Goal: Information Seeking & Learning: Learn about a topic

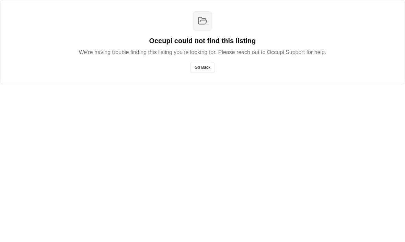
click at [207, 69] on button "Go Back" at bounding box center [202, 67] width 25 height 11
click at [249, 66] on div "Occupi could not find this listing We're having trouble finding this listing yo…" at bounding box center [202, 42] width 405 height 84
click at [215, 115] on div "Occupi could not find this listing We're having trouble finding this listing yo…" at bounding box center [202, 121] width 405 height 242
click at [198, 65] on button "Go Back" at bounding box center [202, 67] width 25 height 11
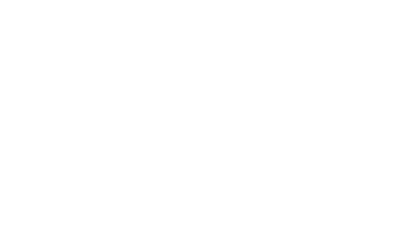
click at [203, 64] on div at bounding box center [202, 121] width 405 height 242
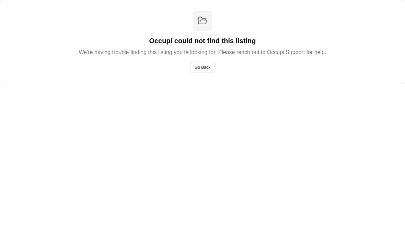
scroll to position [8, 0]
click at [209, 70] on div "Occupi could not find this listing We're having trouble finding this listing yo…" at bounding box center [202, 42] width 405 height 84
click at [201, 63] on button "Go Back" at bounding box center [202, 67] width 25 height 11
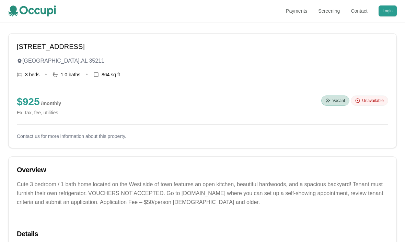
click at [333, 101] on span "Vacant" at bounding box center [338, 100] width 12 height 5
click at [373, 106] on div "$ 925 / monthly Ex. tax, fee, utilities Vacant Unavailable" at bounding box center [202, 106] width 371 height 21
click at [378, 95] on div "1004 17th Pl SW Birmingham , AL 35211 3 beds • 1.0 baths • 864 sq ft $ 925 / mo…" at bounding box center [202, 91] width 371 height 98
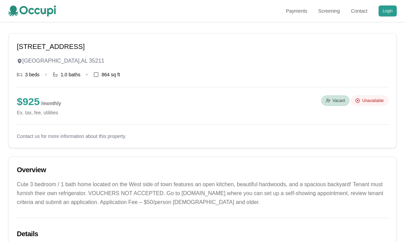
click at [43, 110] on small "Ex. tax, fee, utilities" at bounding box center [39, 112] width 44 height 7
click at [43, 109] on small "Ex. tax, fee, utilities" at bounding box center [39, 112] width 44 height 7
click at [53, 49] on h1 "1004 17th Pl SW" at bounding box center [202, 47] width 371 height 10
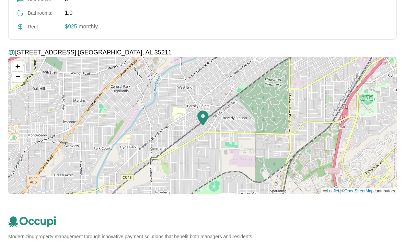
scroll to position [277, 0]
click at [78, 52] on h3 "1004 17th Pl SW , Birmingham , AL 35211" at bounding box center [202, 53] width 388 height 10
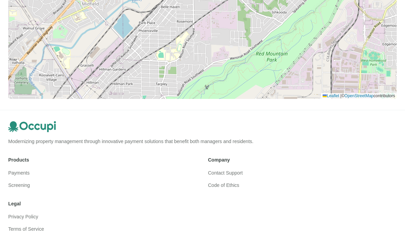
scroll to position [384, 0]
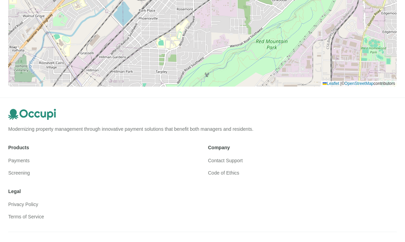
click at [68, 119] on div "Modernizing property management through innovative payment solutions that benef…" at bounding box center [202, 121] width 388 height 24
click at [202, 136] on div "Modernizing property management through innovative payment solutions that benef…" at bounding box center [202, 165] width 388 height 112
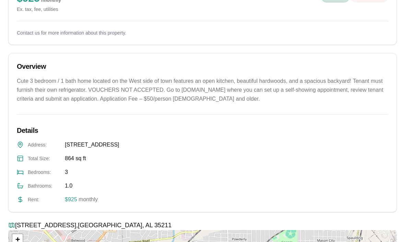
scroll to position [0, 0]
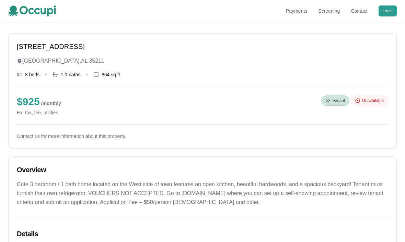
click at [334, 99] on span "Vacant" at bounding box center [338, 100] width 12 height 5
click at [371, 101] on span "Unavailable" at bounding box center [373, 100] width 22 height 5
click at [381, 106] on div "$ 925 / monthly Ex. tax, fee, utilities Vacant Unavailable" at bounding box center [202, 106] width 371 height 21
click at [381, 106] on div "Unavailable" at bounding box center [368, 101] width 37 height 10
click at [340, 100] on span "Vacant" at bounding box center [338, 100] width 12 height 5
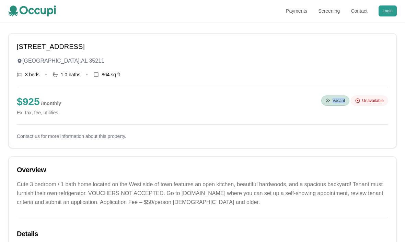
click at [373, 104] on div "Unavailable" at bounding box center [368, 101] width 37 height 10
click at [374, 102] on span "Unavailable" at bounding box center [373, 100] width 22 height 5
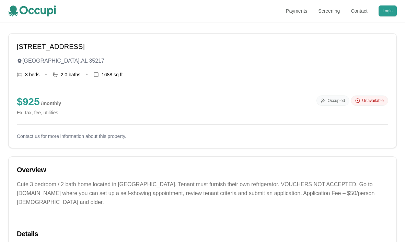
click at [329, 105] on div "Occupied" at bounding box center [332, 101] width 33 height 10
click at [365, 107] on div "$ 925 / monthly Ex. tax, fee, utilities Occupied Unavailable" at bounding box center [202, 106] width 371 height 21
click at [380, 103] on span "Unavailable" at bounding box center [373, 100] width 22 height 5
click at [338, 111] on div "$ 925 / monthly Ex. tax, fee, utilities Occupied Unavailable" at bounding box center [202, 106] width 371 height 21
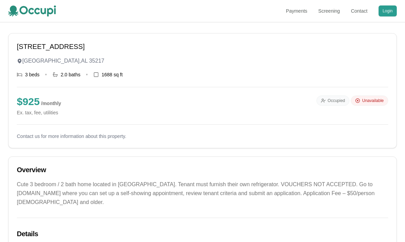
click at [362, 100] on span "Unavailable" at bounding box center [373, 100] width 22 height 5
click at [365, 102] on span "Unavailable" at bounding box center [373, 100] width 22 height 5
click at [43, 116] on div "736 Jefferson Blvd Birmingham , AL 35217 3 beds • 2.0 baths • 1688 sq ft $ 925 …" at bounding box center [202, 91] width 371 height 98
click at [25, 114] on small "Ex. tax, fee, utilities" at bounding box center [39, 112] width 44 height 7
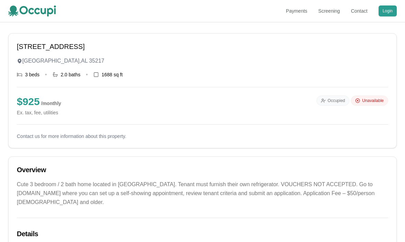
click at [55, 50] on h1 "736 Jefferson Blvd" at bounding box center [202, 47] width 371 height 10
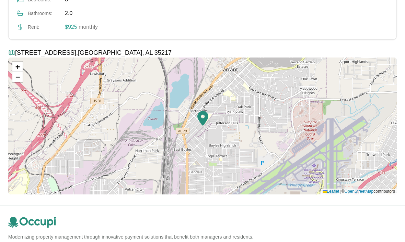
scroll to position [276, 0]
click at [40, 220] on icon at bounding box center [32, 222] width 48 height 11
click at [47, 54] on h3 "736 Jefferson Blvd , Birmingham , AL 35217" at bounding box center [202, 53] width 388 height 10
click at [64, 50] on h3 "736 Jefferson Blvd , Birmingham , AL 35217" at bounding box center [202, 53] width 388 height 10
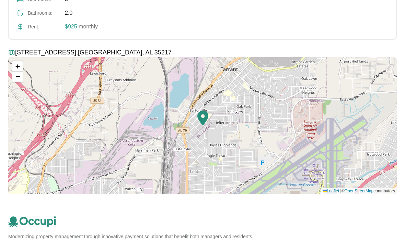
click at [61, 27] on div "Rent : $925 monthly" at bounding box center [202, 27] width 371 height 8
click at [89, 22] on div "Address : 736 Jefferson Blvd, Birmingham, AL 35217 Total Size : 1688 sq ft Bedr…" at bounding box center [202, -1] width 371 height 63
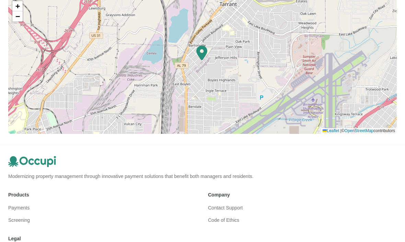
scroll to position [384, 0]
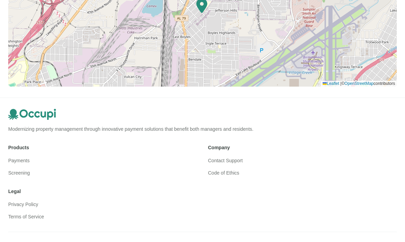
click at [260, 197] on div "Modernizing property management through innovative payment solutions that benef…" at bounding box center [202, 165] width 388 height 112
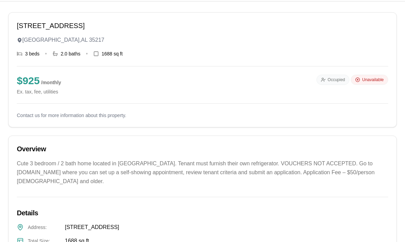
scroll to position [0, 0]
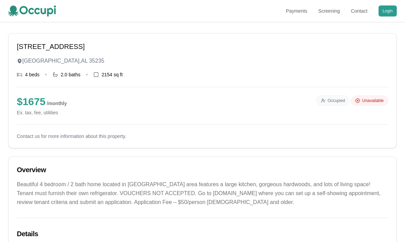
click at [387, 99] on div "Unavailable" at bounding box center [368, 101] width 37 height 10
click at [386, 99] on div "Unavailable" at bounding box center [368, 101] width 37 height 10
click at [341, 107] on div "$ 1675 / monthly Ex. tax, fee, utilities Occupied Unavailable" at bounding box center [202, 106] width 371 height 21
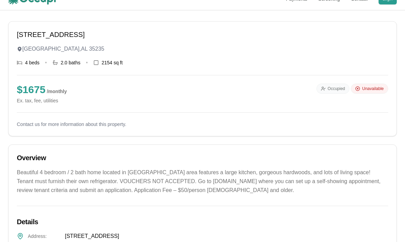
scroll to position [14, 0]
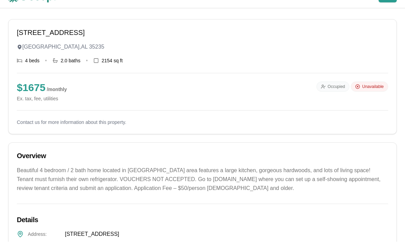
click at [52, 26] on div "[STREET_ADDRESS] 4 beds • 2.0 baths • 2154 sq ft $ 1675 / monthly Ex. tax, fee,…" at bounding box center [203, 77] width 388 height 115
